Goal: Transaction & Acquisition: Purchase product/service

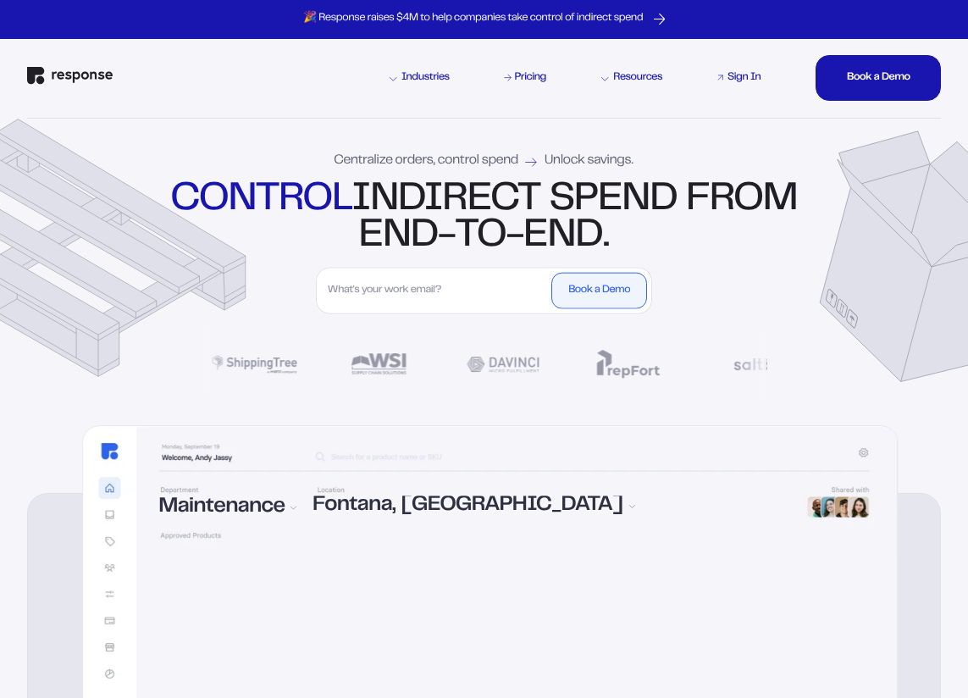
click at [752, 79] on div "Sign In" at bounding box center [743, 78] width 33 height 11
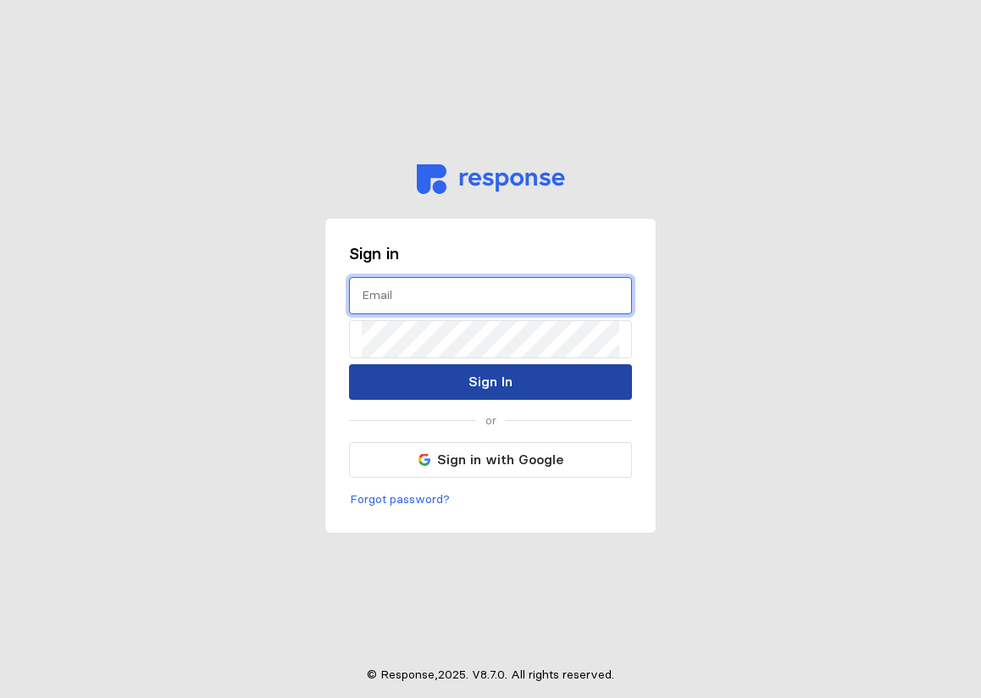
type input "[PERSON_NAME][EMAIL_ADDRESS][PERSON_NAME][DOMAIN_NAME]"
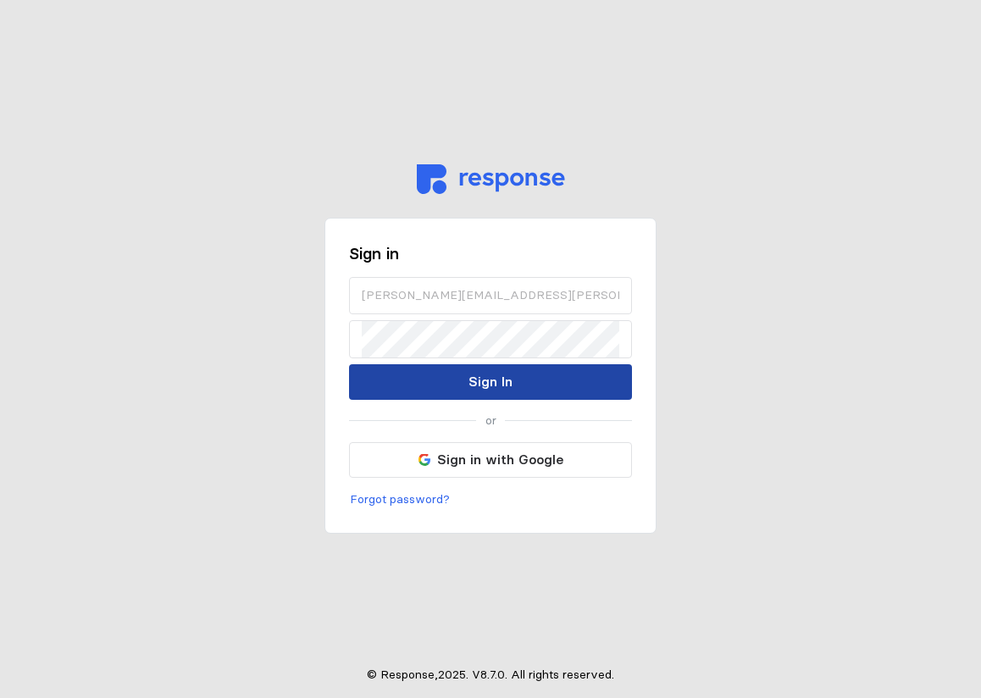
click at [474, 375] on p "Sign In" at bounding box center [490, 381] width 44 height 21
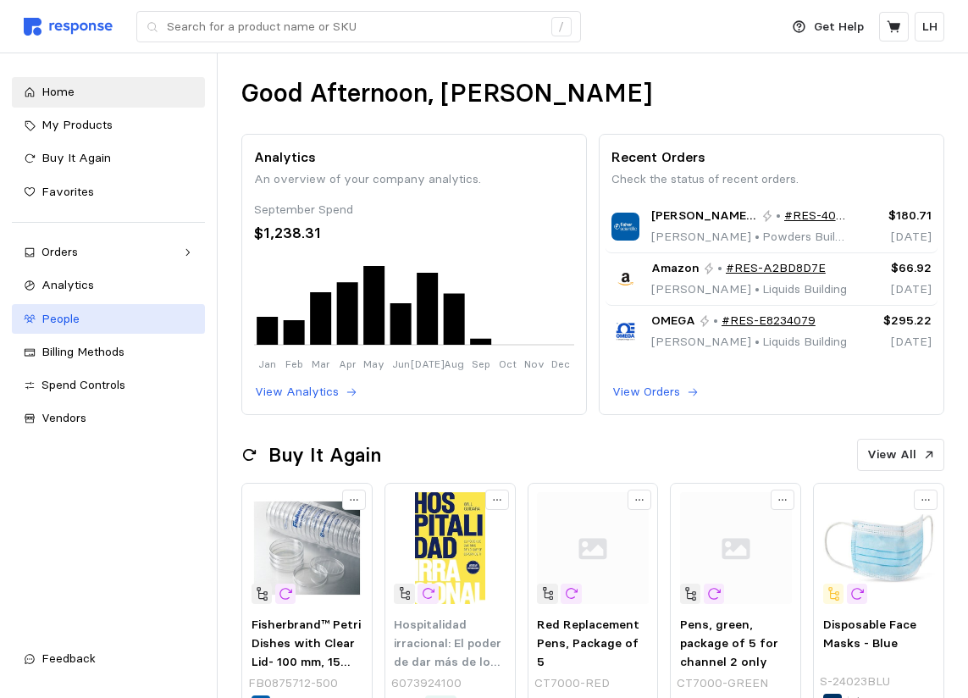
click at [50, 325] on span "People" at bounding box center [60, 318] width 38 height 15
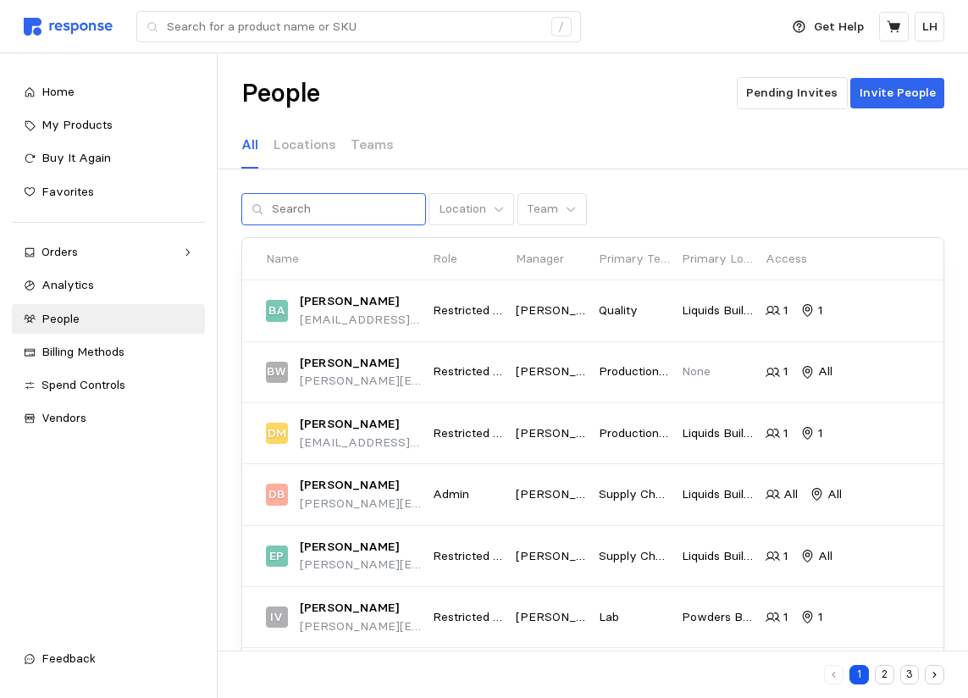
click at [252, 213] on icon at bounding box center [258, 209] width 12 height 12
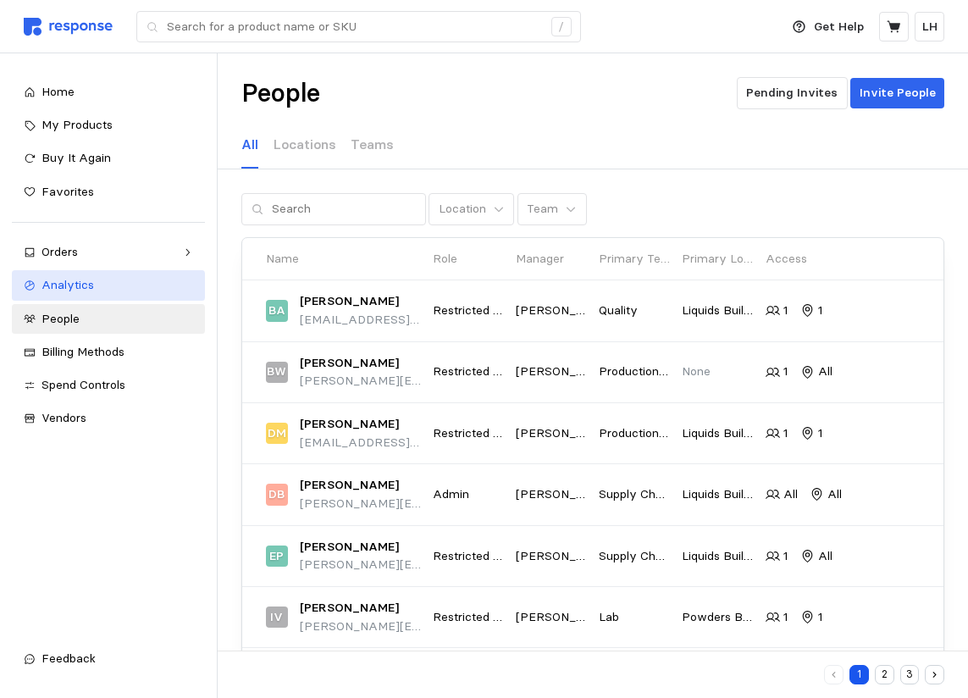
click at [68, 280] on span "Analytics" at bounding box center [67, 284] width 53 height 15
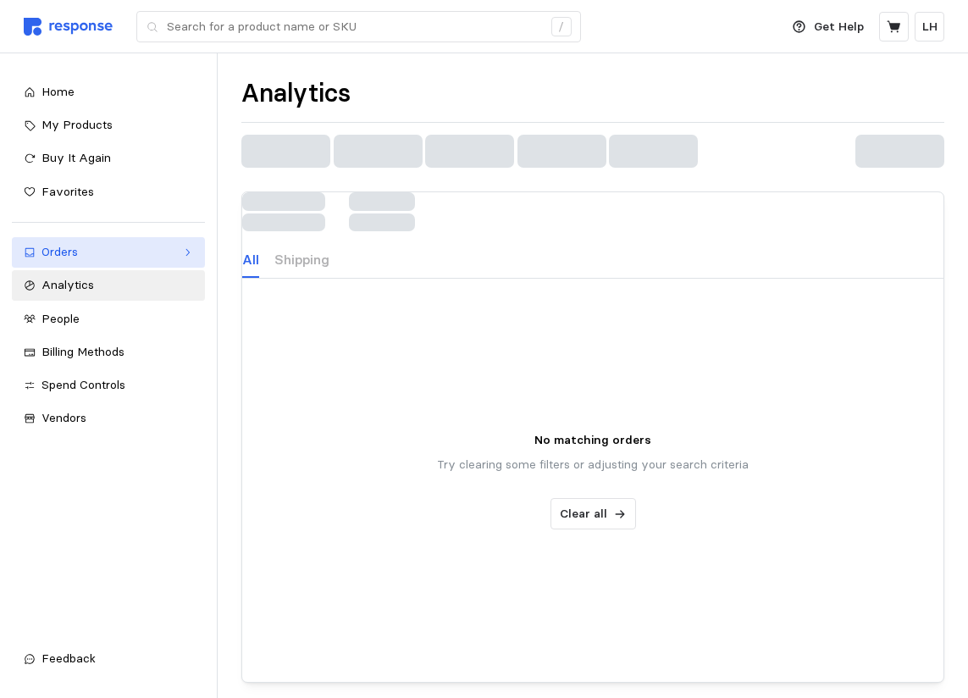
click at [88, 250] on div "Orders" at bounding box center [108, 252] width 134 height 19
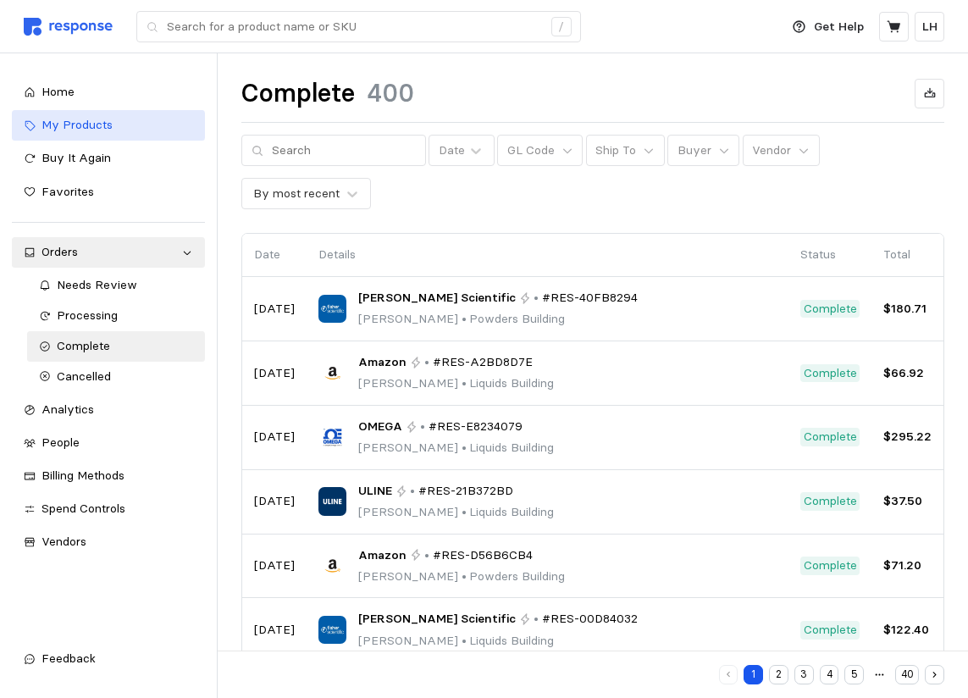
click at [91, 121] on span "My Products" at bounding box center [76, 124] width 71 height 15
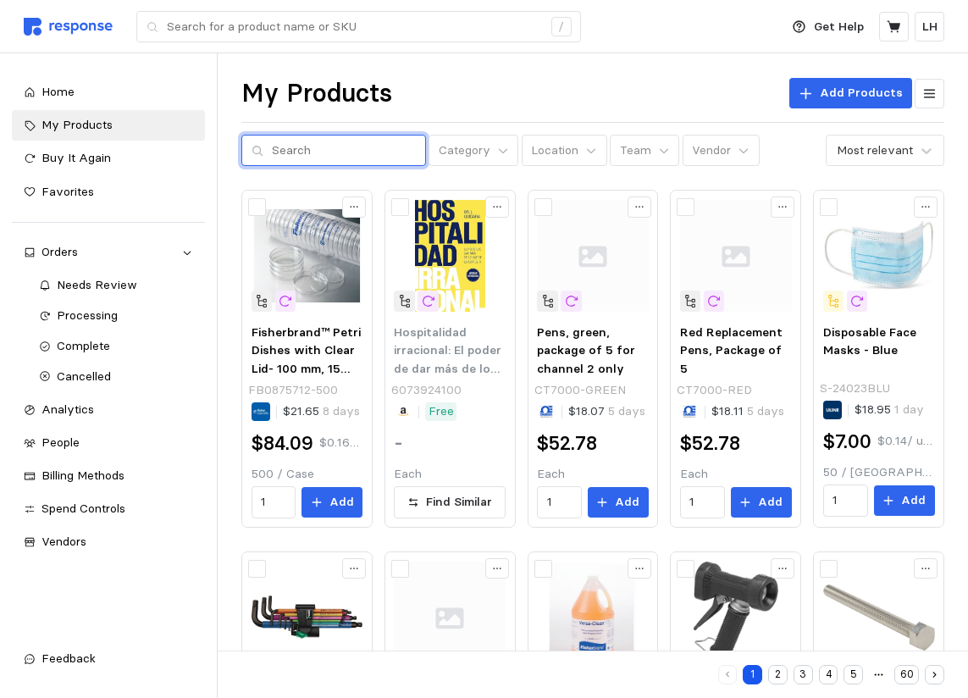
click at [272, 157] on input "text" at bounding box center [344, 150] width 144 height 30
type input "cheesecloth"
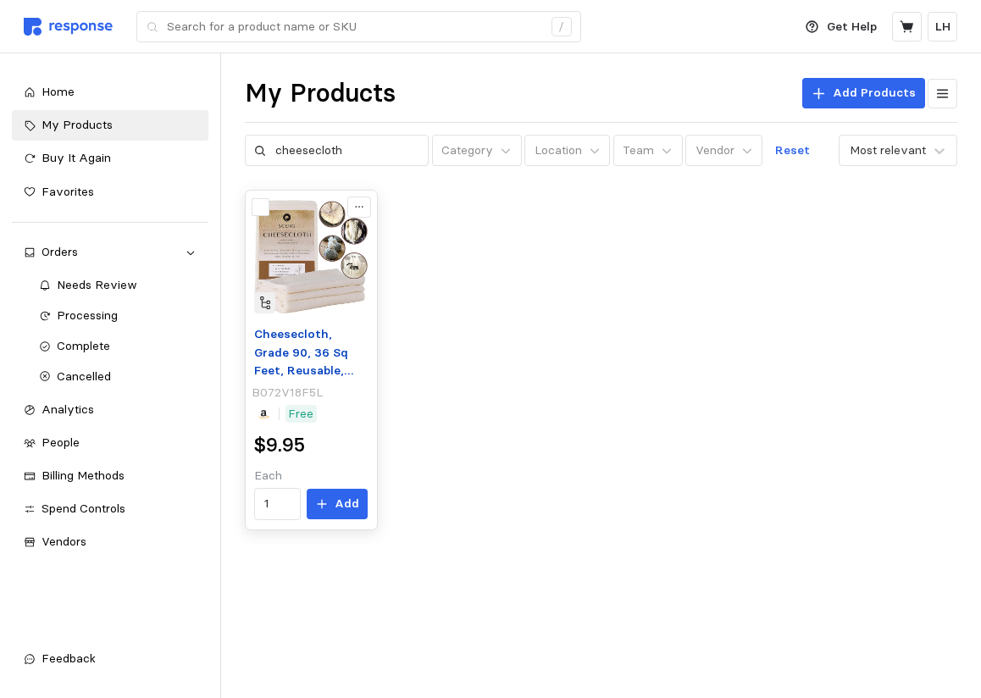
click at [318, 348] on span "Cheesecloth, Grade 90, 36 Sq Feet, Reusable, 100% Unbleached Cotton Fabric, Ult…" at bounding box center [308, 416] width 109 height 180
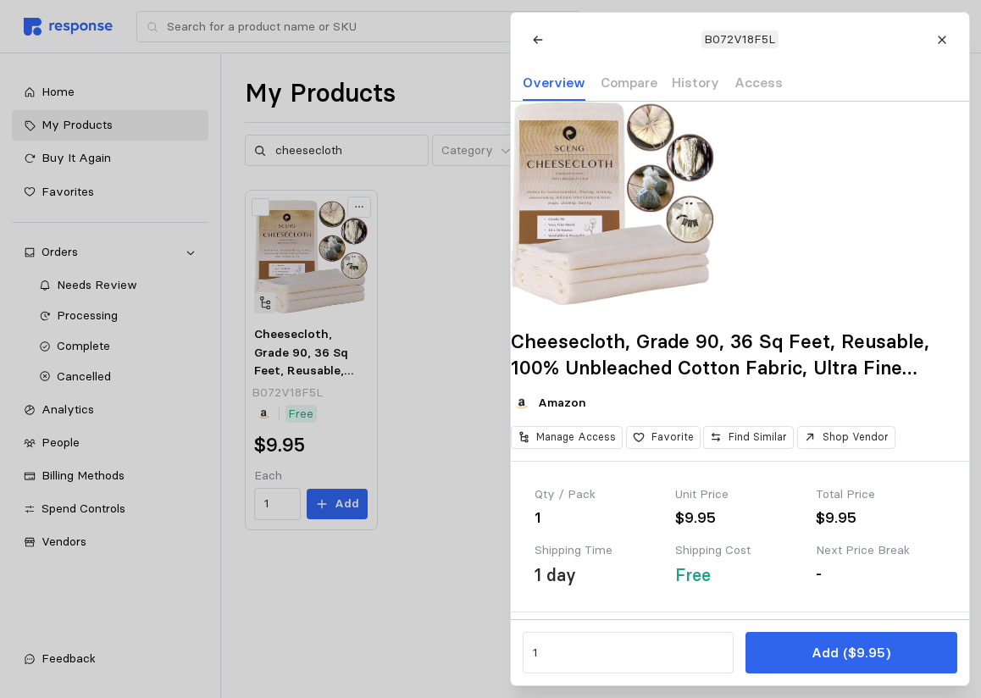
click at [948, 39] on button at bounding box center [941, 40] width 30 height 30
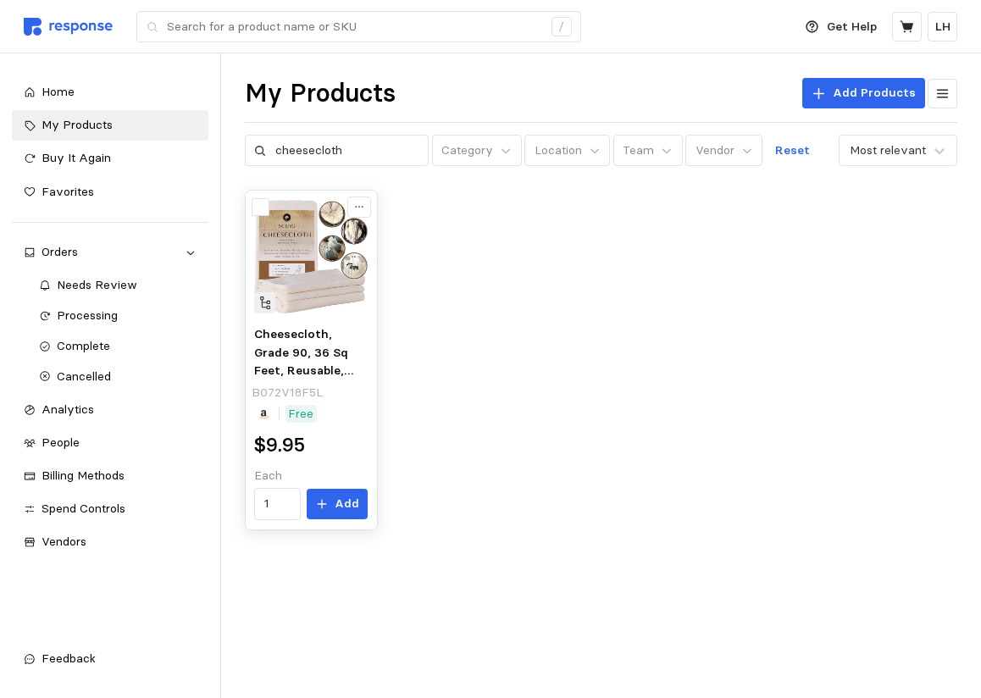
click at [324, 411] on div "Free" at bounding box center [310, 414] width 113 height 19
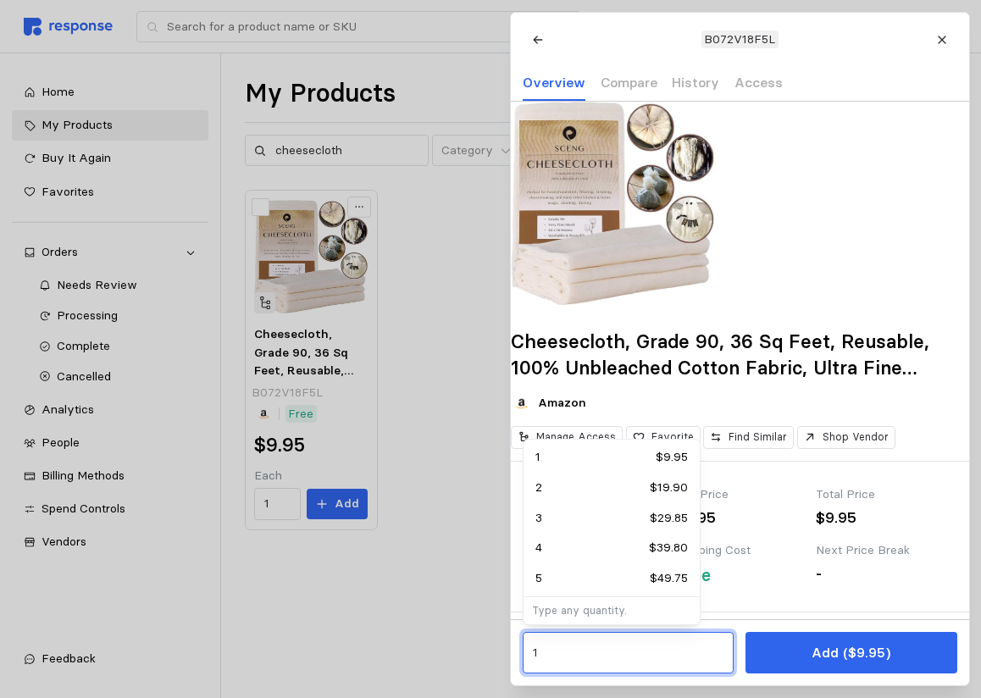
click at [567, 656] on input "1" at bounding box center [627, 653] width 191 height 30
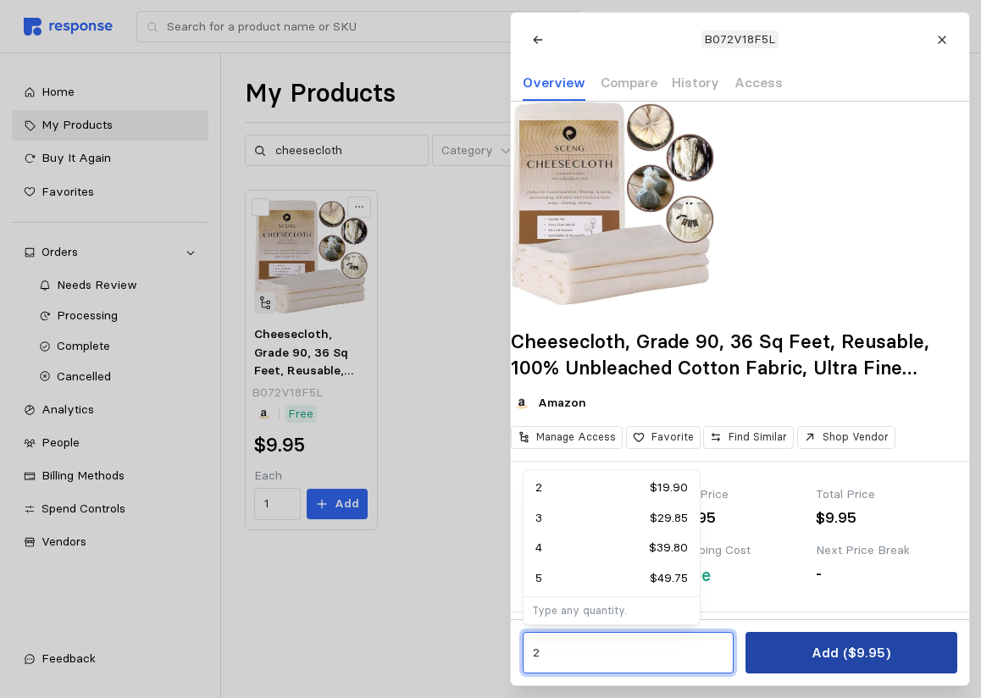
type input "2"
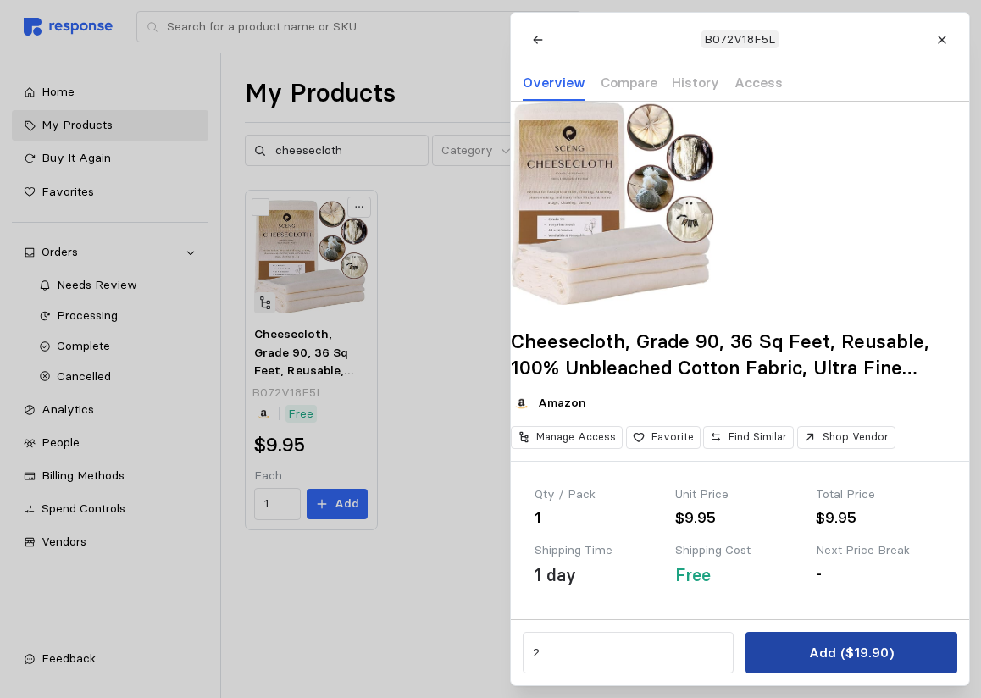
click at [812, 660] on button "Add ($19.90)" at bounding box center [850, 652] width 211 height 41
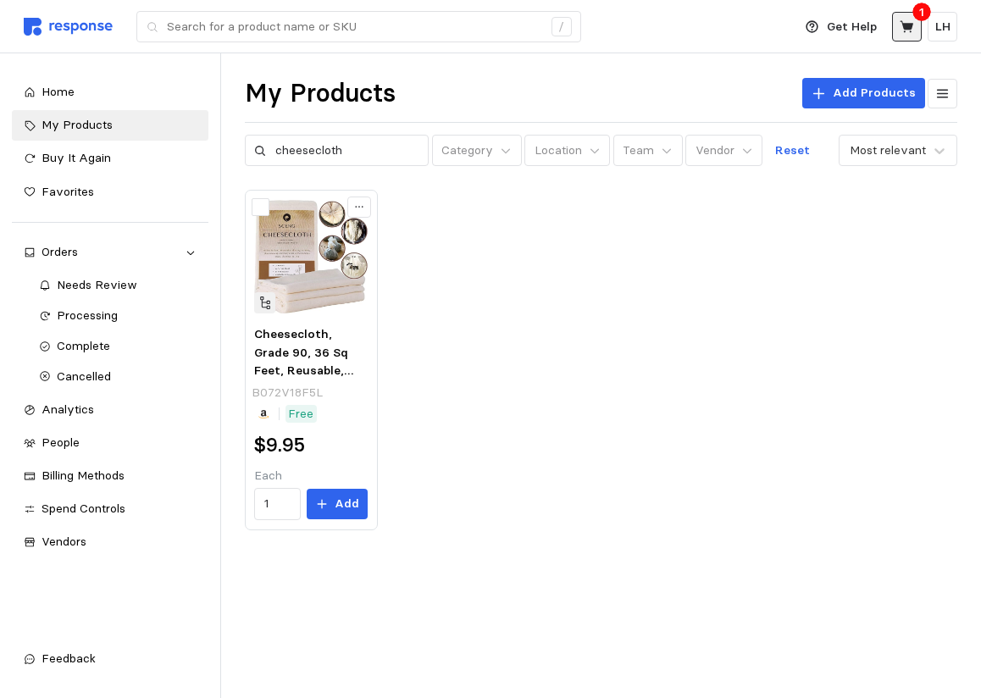
click at [910, 30] on icon at bounding box center [906, 26] width 14 height 12
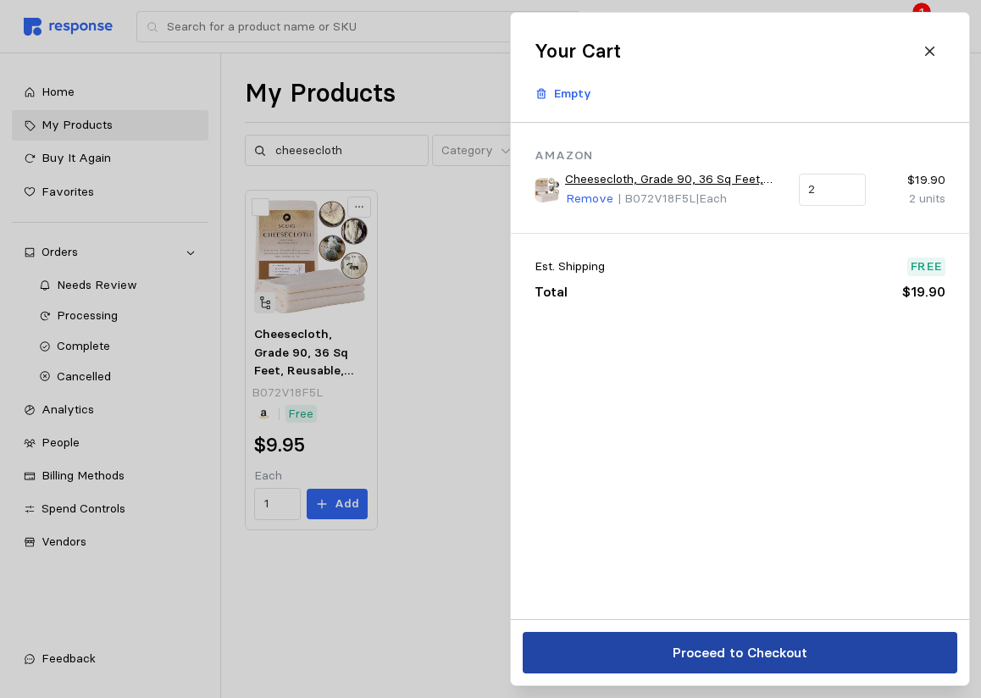
click at [758, 660] on p "Proceed to Checkout" at bounding box center [739, 652] width 135 height 21
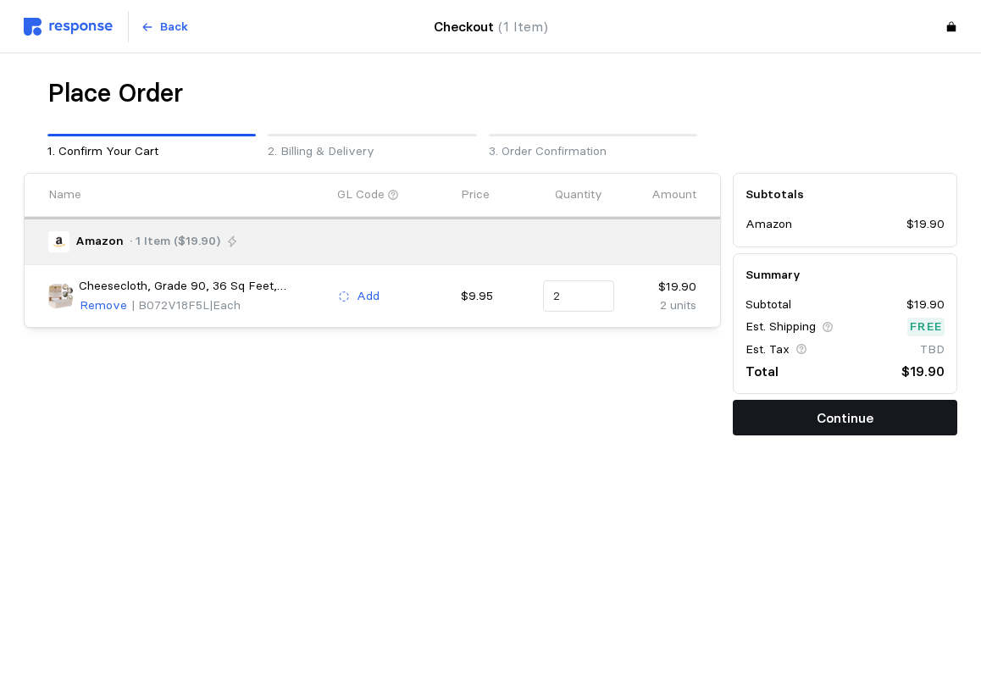
click at [771, 423] on button "Continue" at bounding box center [845, 418] width 224 height 36
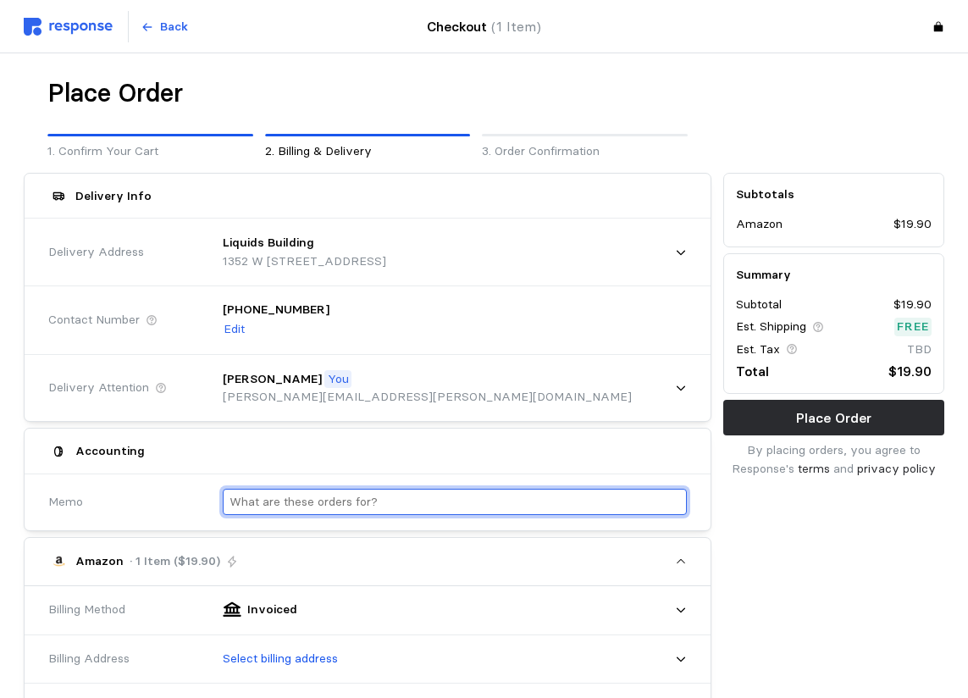
click at [267, 506] on input "text" at bounding box center [454, 501] width 451 height 25
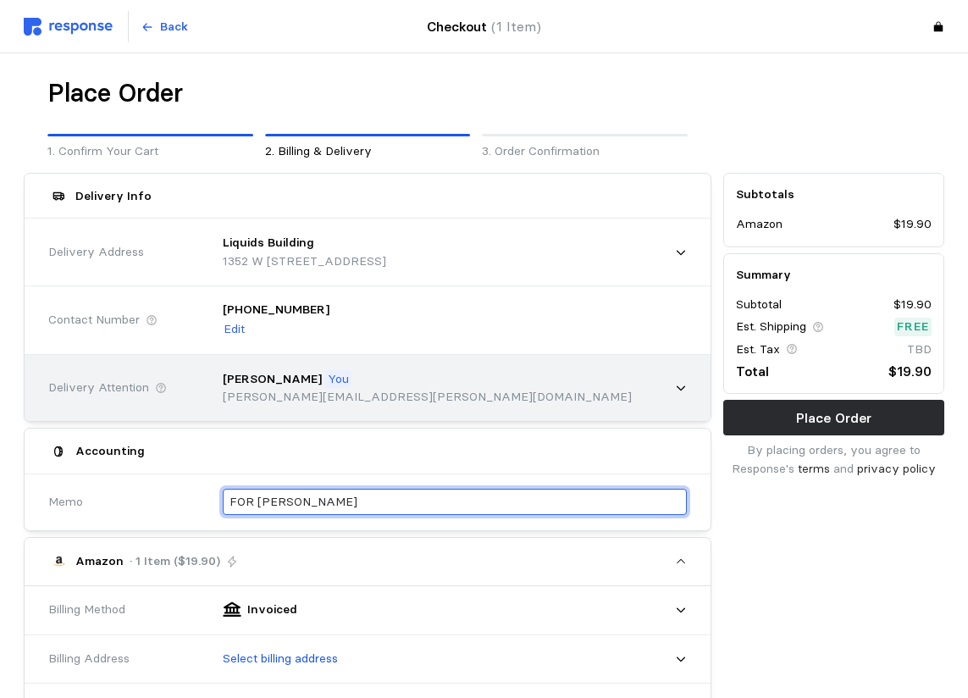
type input "FOR NATE ENGEBOS"
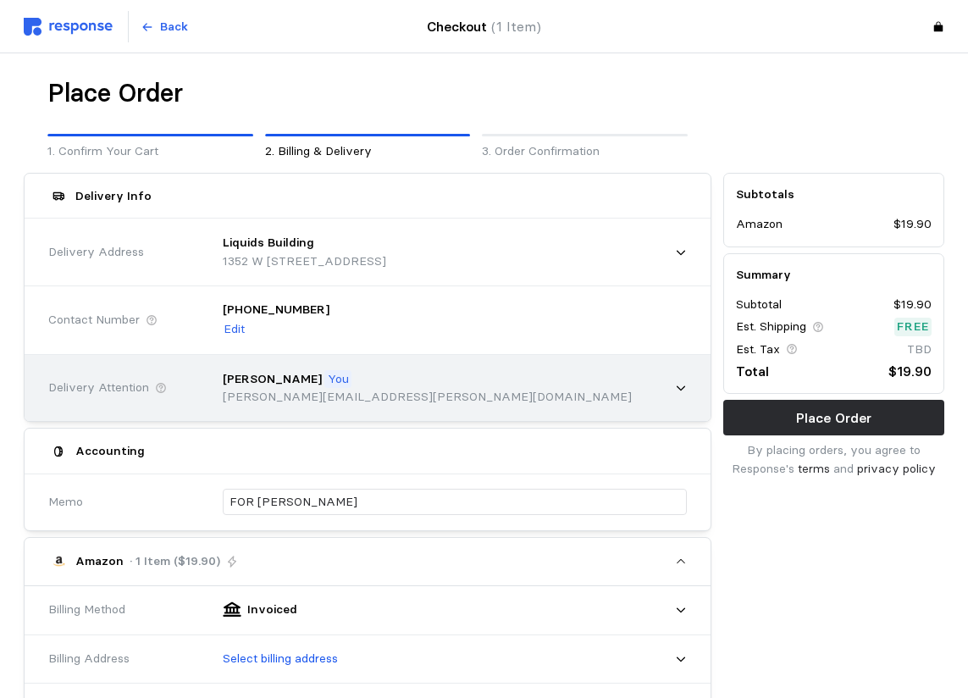
click at [669, 382] on div "Lance Harman You lance.harman@pharmatechlabs.com" at bounding box center [449, 388] width 476 height 60
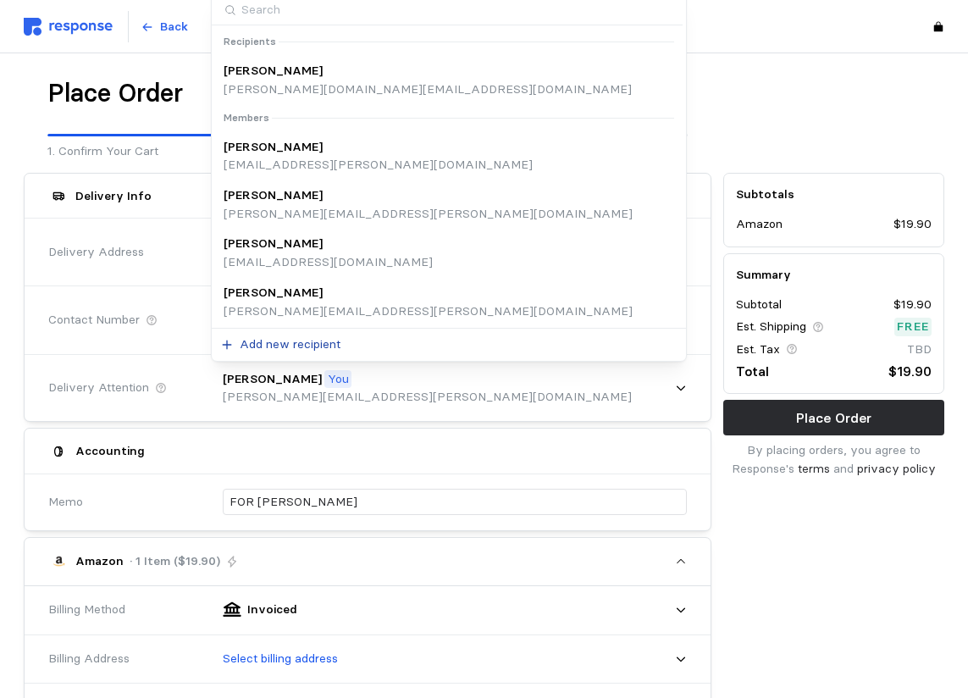
click at [277, 349] on p "Add new recipient" at bounding box center [290, 344] width 101 height 19
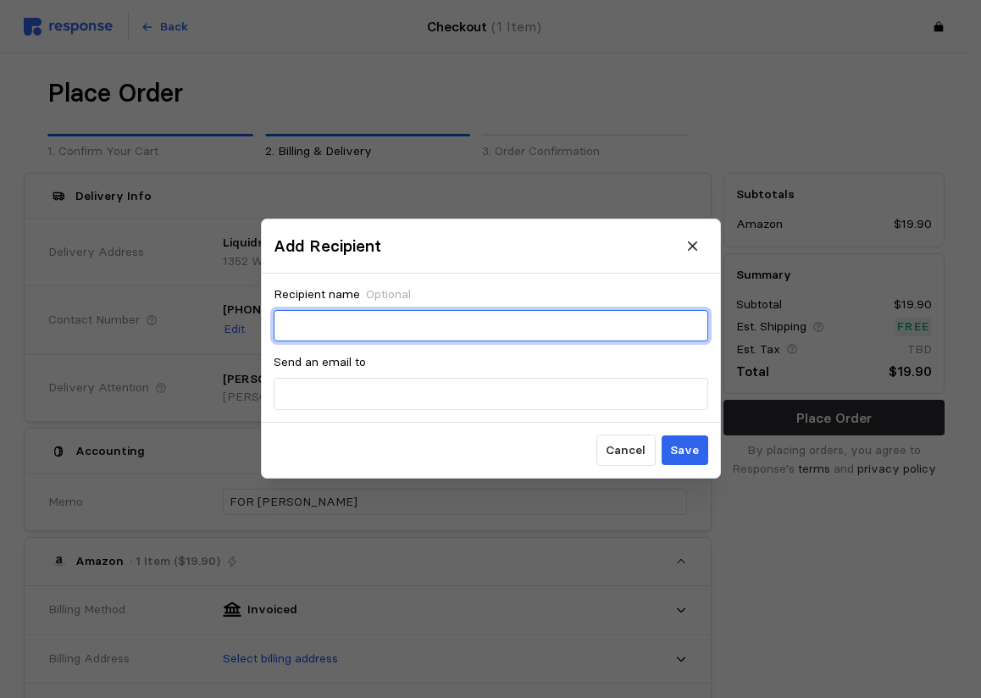
click at [314, 329] on input "text" at bounding box center [490, 326] width 415 height 30
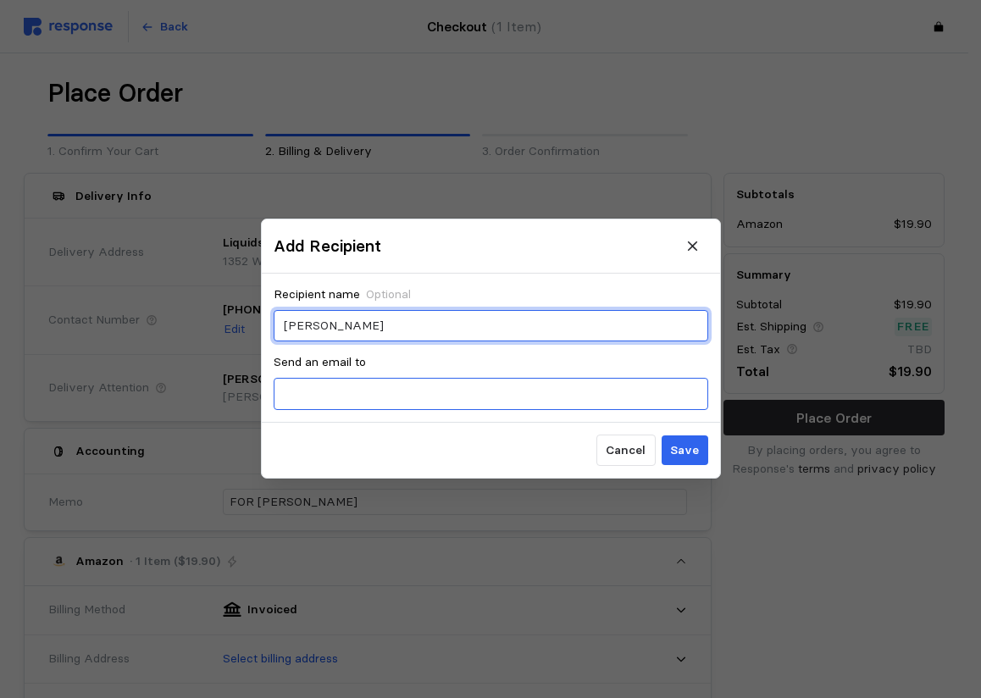
type input "NATE ENGEBOS"
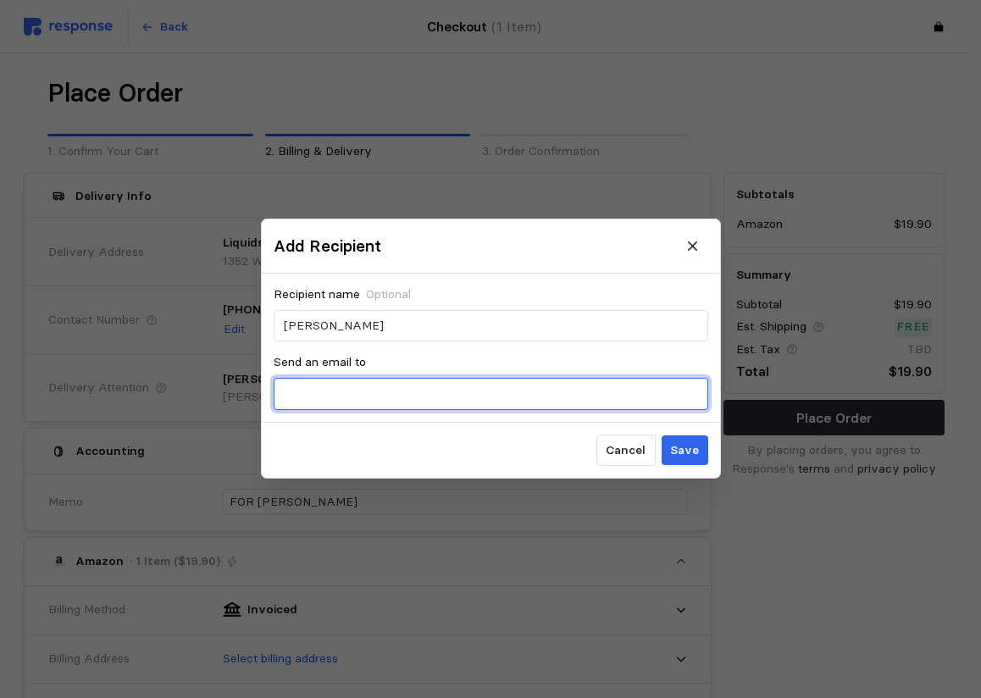
click at [333, 401] on input "text" at bounding box center [490, 394] width 415 height 30
click at [315, 395] on input "Nate*Engebos" at bounding box center [490, 394] width 415 height 30
click at [369, 394] on input "Nate.Engebos" at bounding box center [490, 394] width 415 height 30
type input "Nate.Engebos@pharmatechlabs.com"
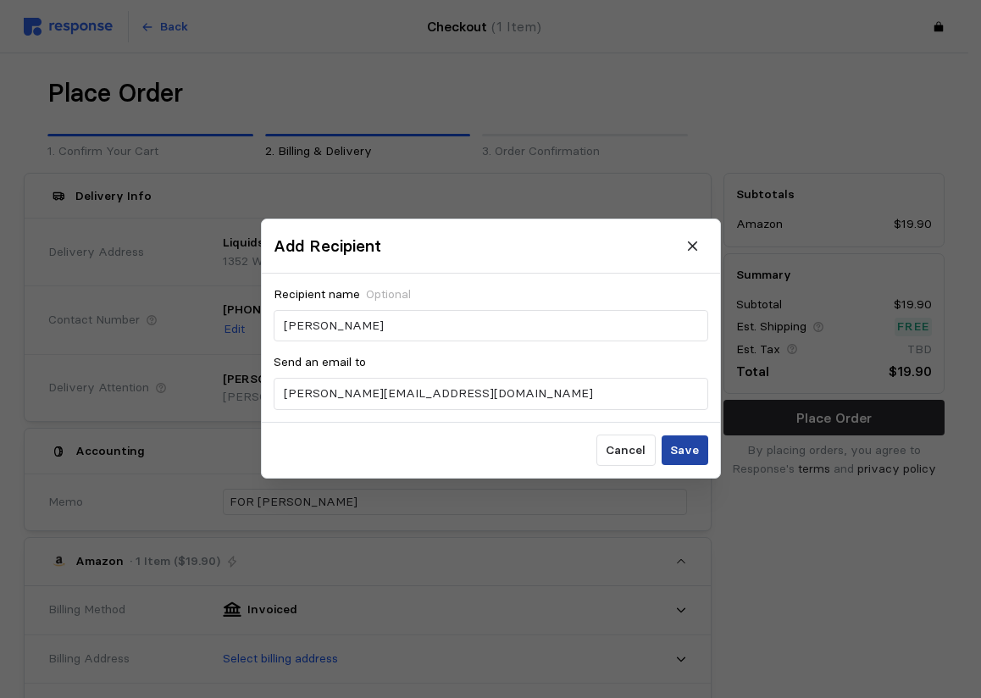
click at [686, 443] on p "Save" at bounding box center [684, 450] width 29 height 19
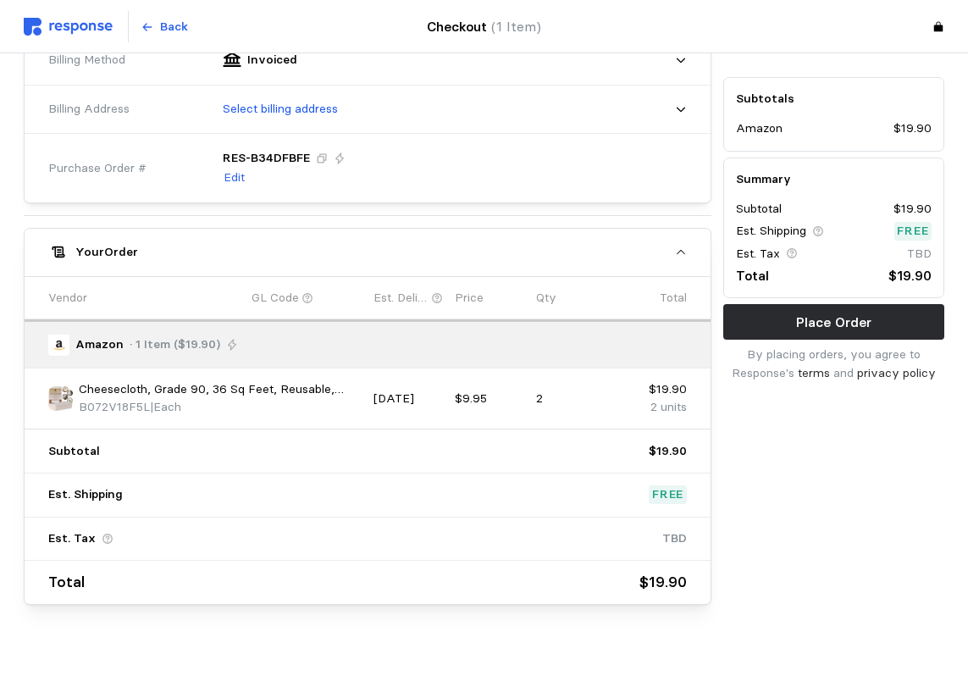
scroll to position [551, 0]
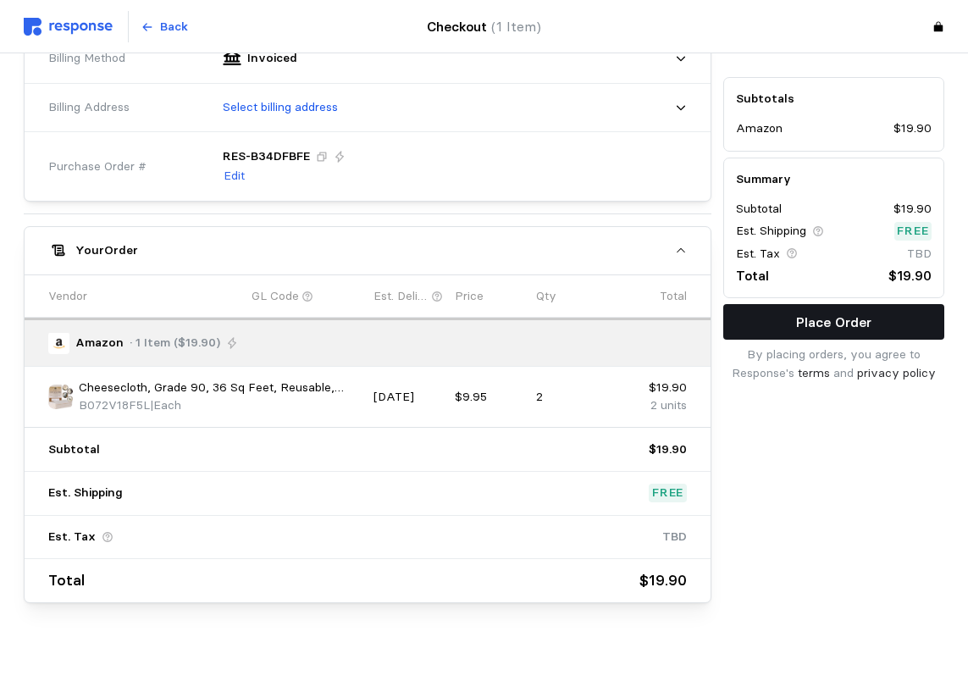
click at [821, 327] on p "Place Order" at bounding box center [833, 322] width 75 height 21
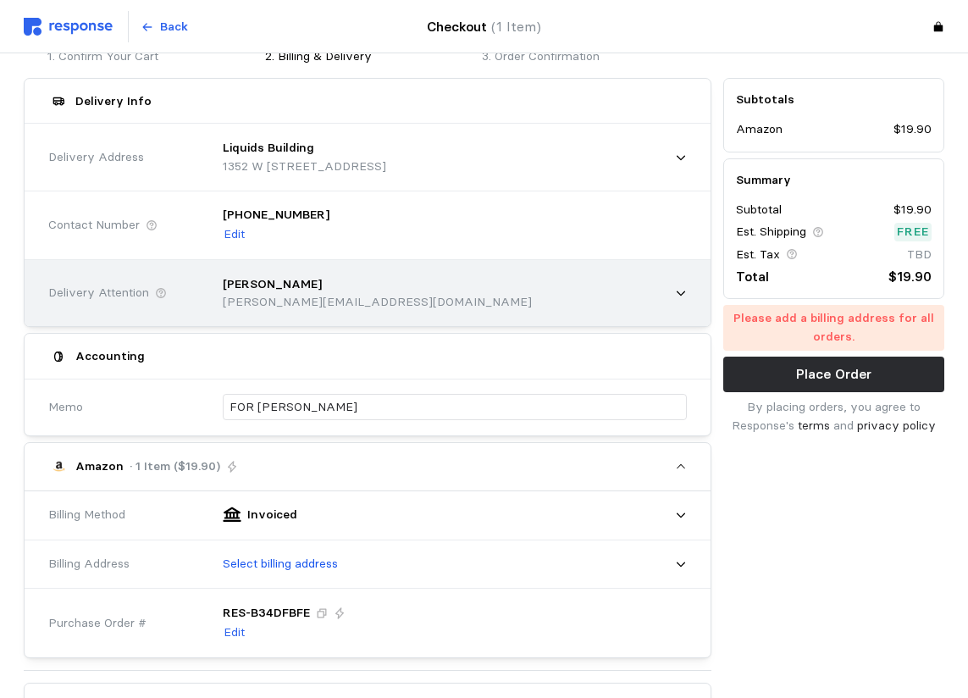
scroll to position [43, 0]
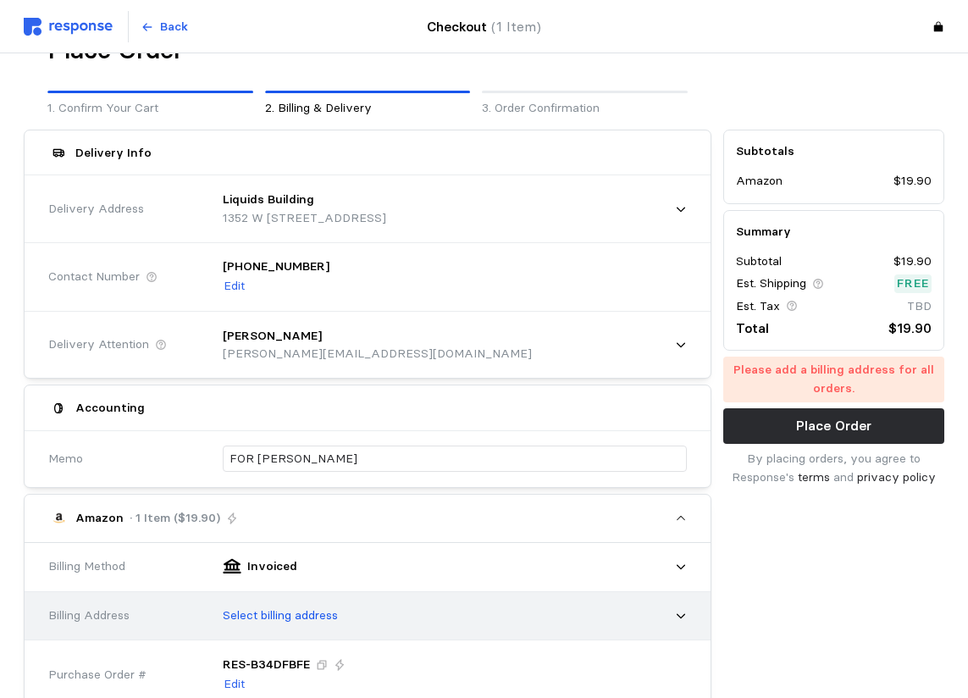
click at [429, 618] on div "Select billing address" at bounding box center [449, 615] width 476 height 42
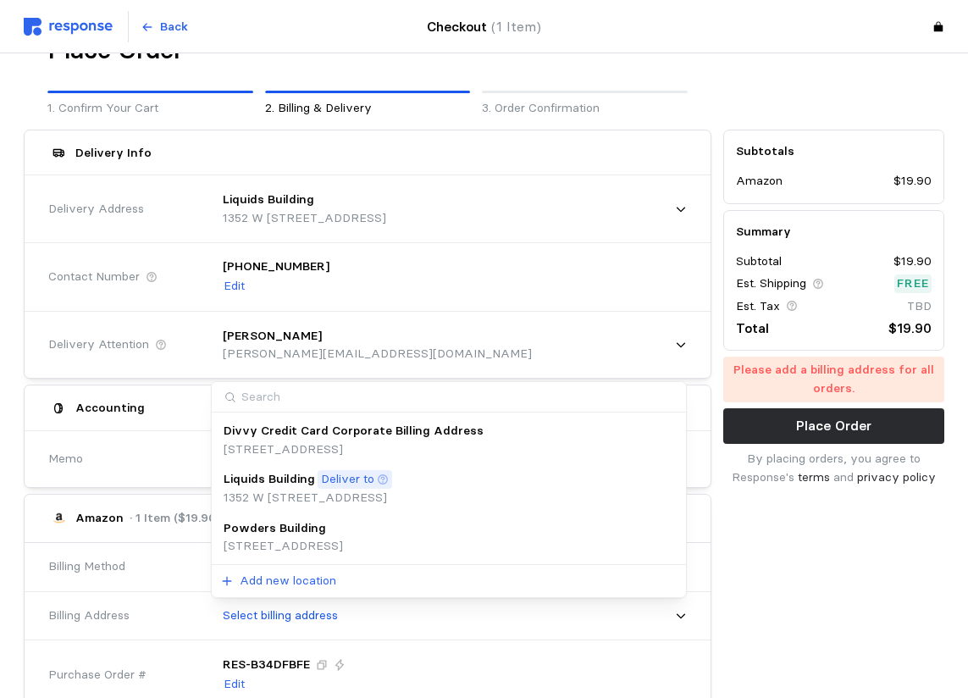
click at [343, 550] on p "133 S 1380 W St, Lindon, UT, 84042, United States" at bounding box center [283, 546] width 119 height 19
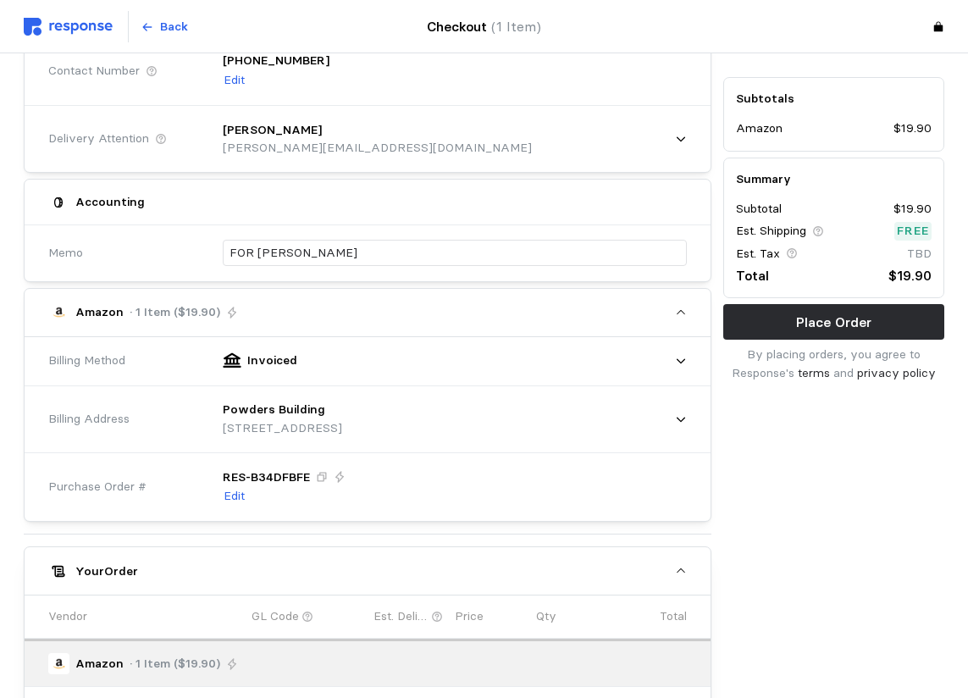
scroll to position [297, 0]
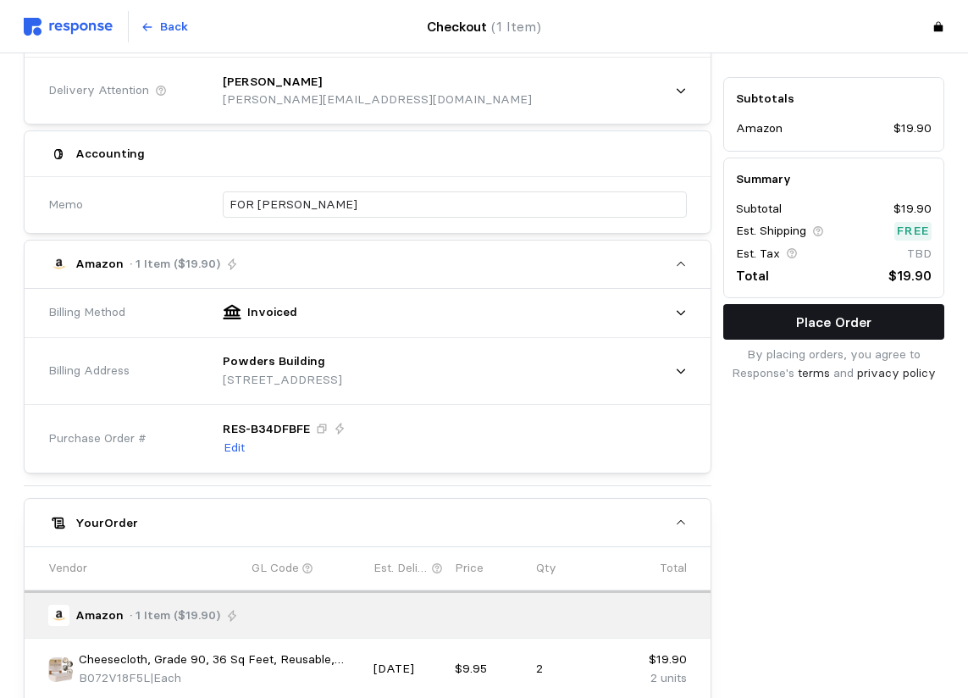
click at [818, 317] on p "Place Order" at bounding box center [833, 322] width 75 height 21
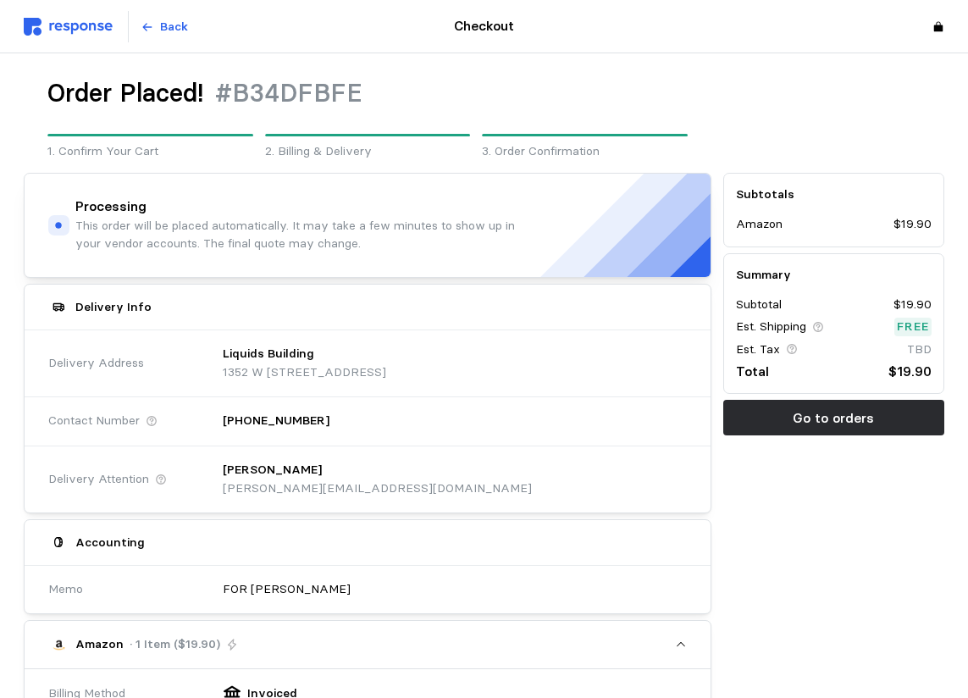
drag, startPoint x: 800, startPoint y: 125, endPoint x: 780, endPoint y: 125, distance: 20.3
click at [800, 125] on div at bounding box center [833, 119] width 233 height 96
click at [915, 593] on div "Subtotals Amazon $19.90 Summary Subtotal $19.90 Est. Shipping Free Est. Tax TBD…" at bounding box center [833, 705] width 233 height 1076
